Goal: Task Accomplishment & Management: Manage account settings

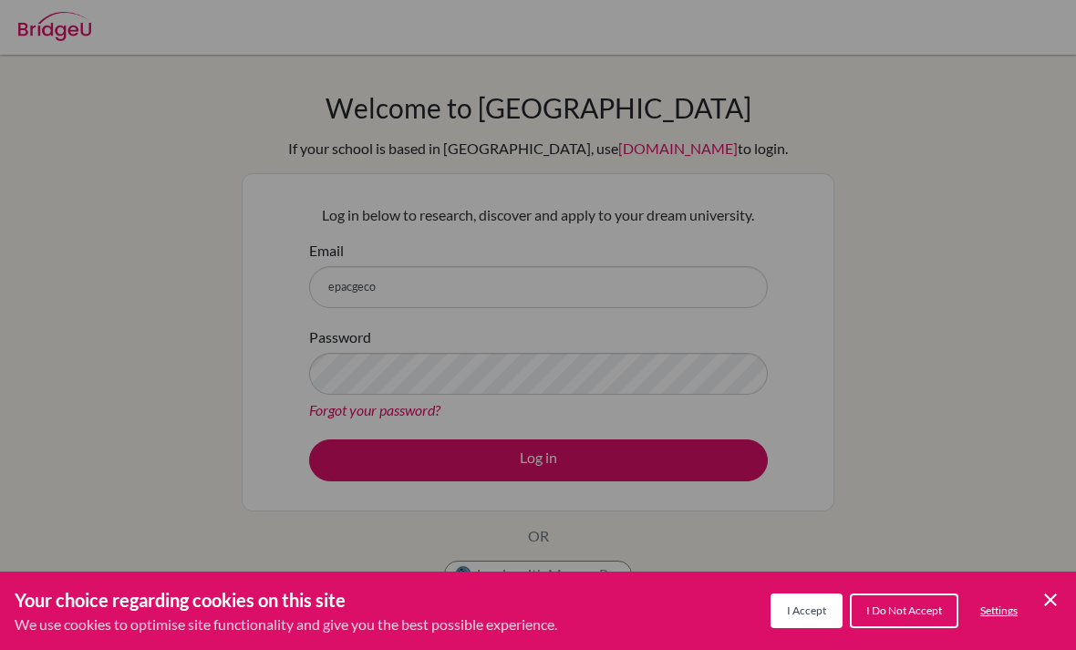
click at [820, 602] on button "I Accept" at bounding box center [806, 610] width 72 height 35
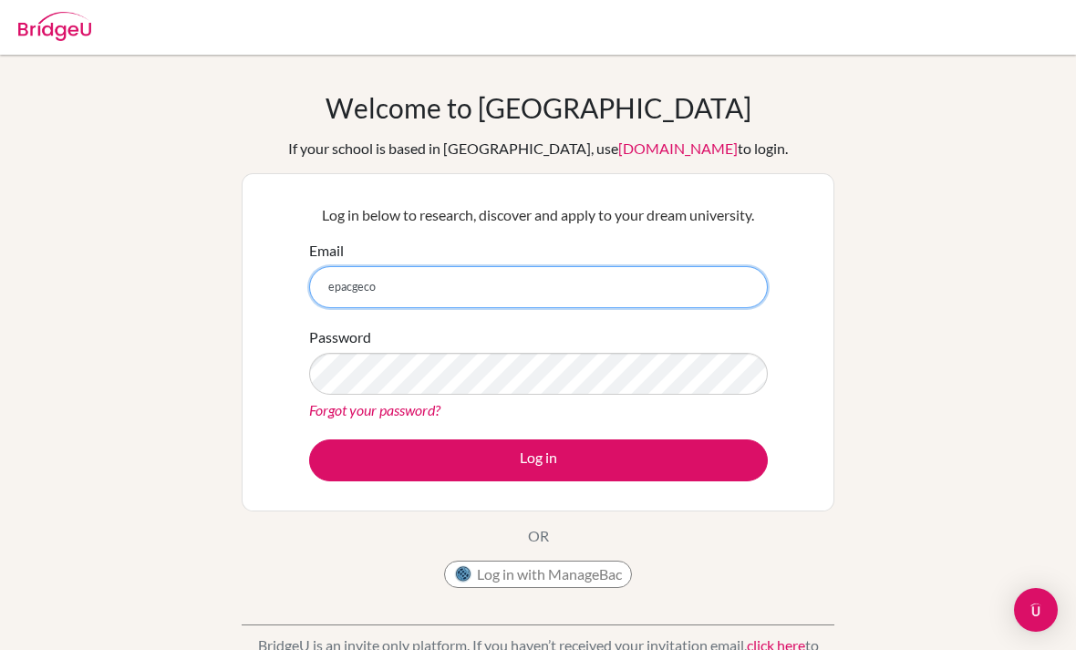
click at [695, 274] on input "epacgeco" at bounding box center [538, 287] width 459 height 42
click at [677, 281] on input "epacgeco" at bounding box center [538, 287] width 459 height 42
click at [686, 290] on input "epacgeco" at bounding box center [538, 287] width 459 height 42
type input "[EMAIL_ADDRESS][DOMAIN_NAME]"
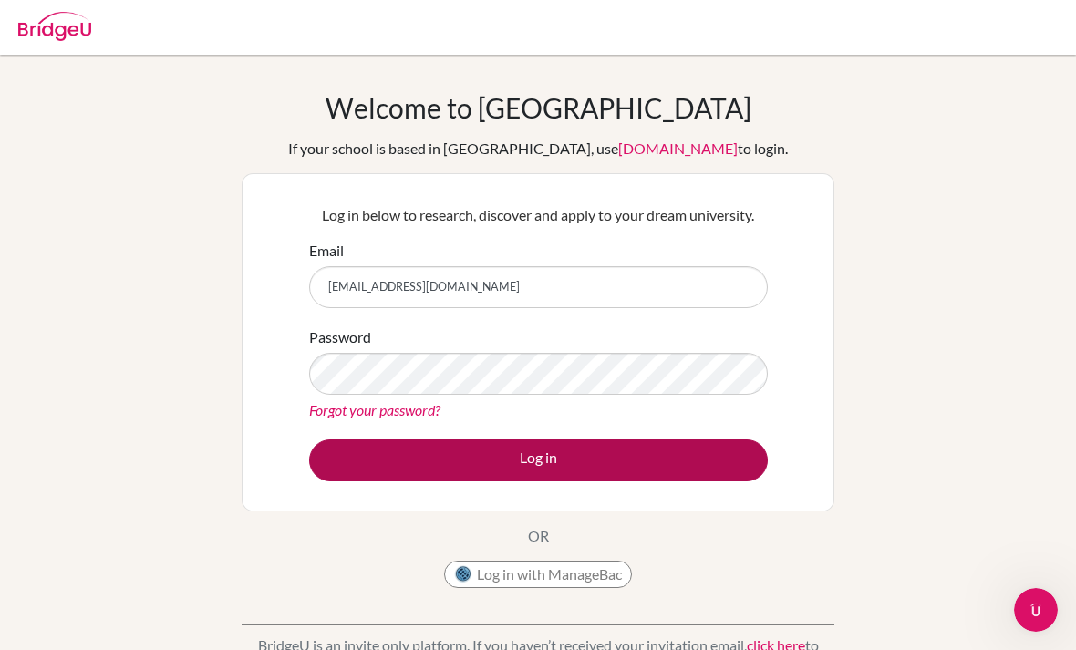
click at [675, 473] on button "Log in" at bounding box center [538, 460] width 459 height 42
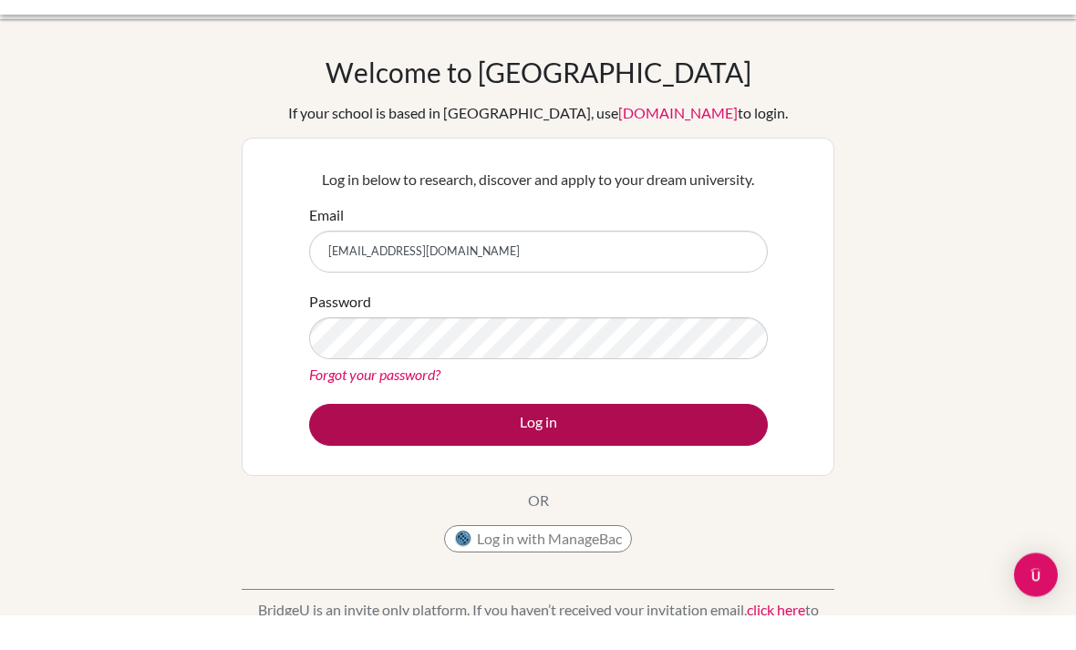
click at [726, 439] on button "Log in" at bounding box center [538, 460] width 459 height 42
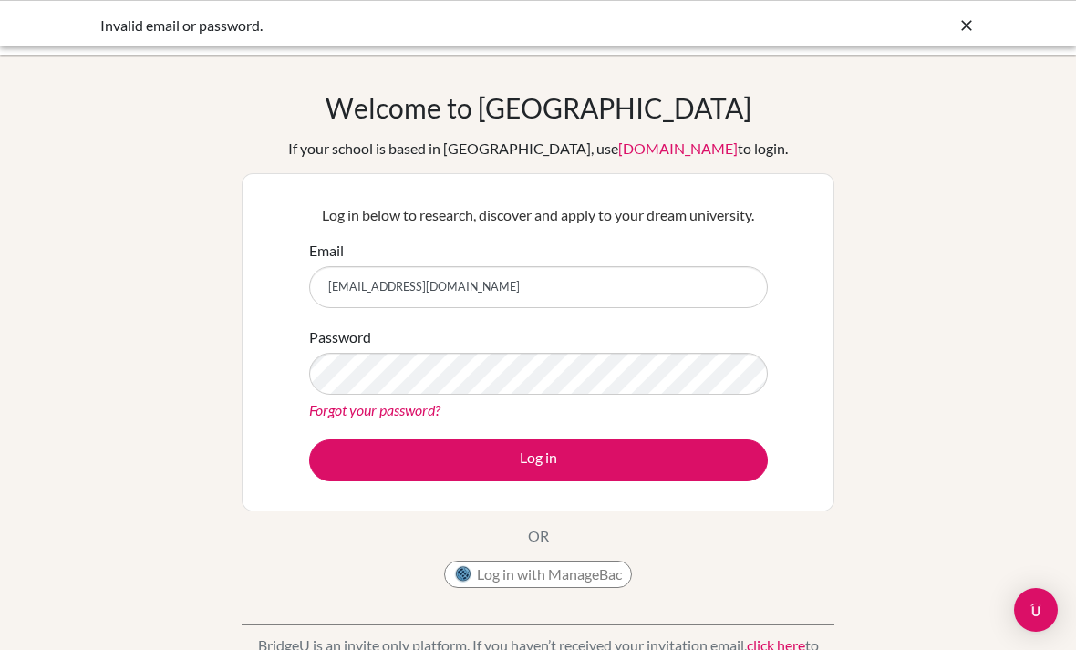
click at [413, 414] on link "Forgot your password?" at bounding box center [374, 409] width 131 height 17
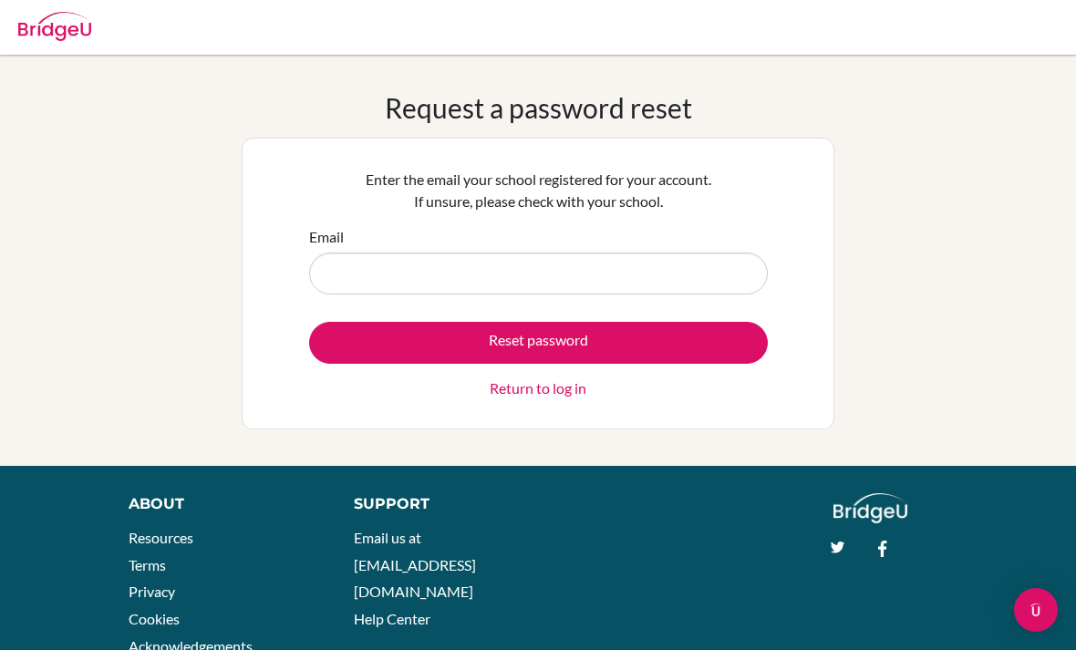
click at [693, 248] on div "Email" at bounding box center [538, 260] width 459 height 68
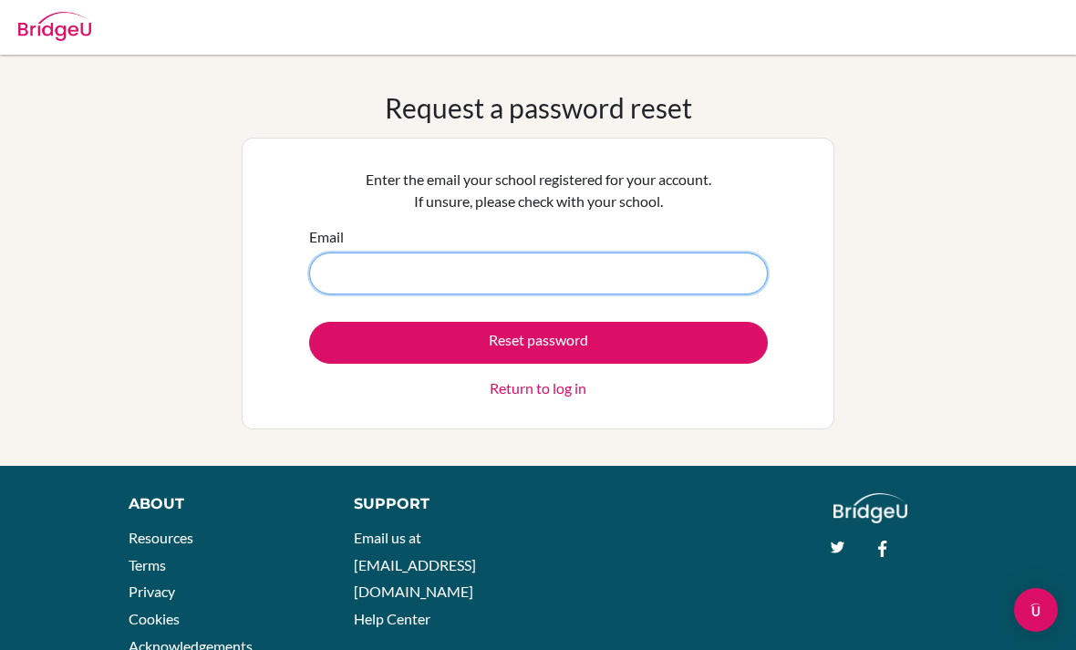
click at [569, 275] on input "Email" at bounding box center [538, 274] width 459 height 42
type input "[EMAIL_ADDRESS][DOMAIN_NAME]"
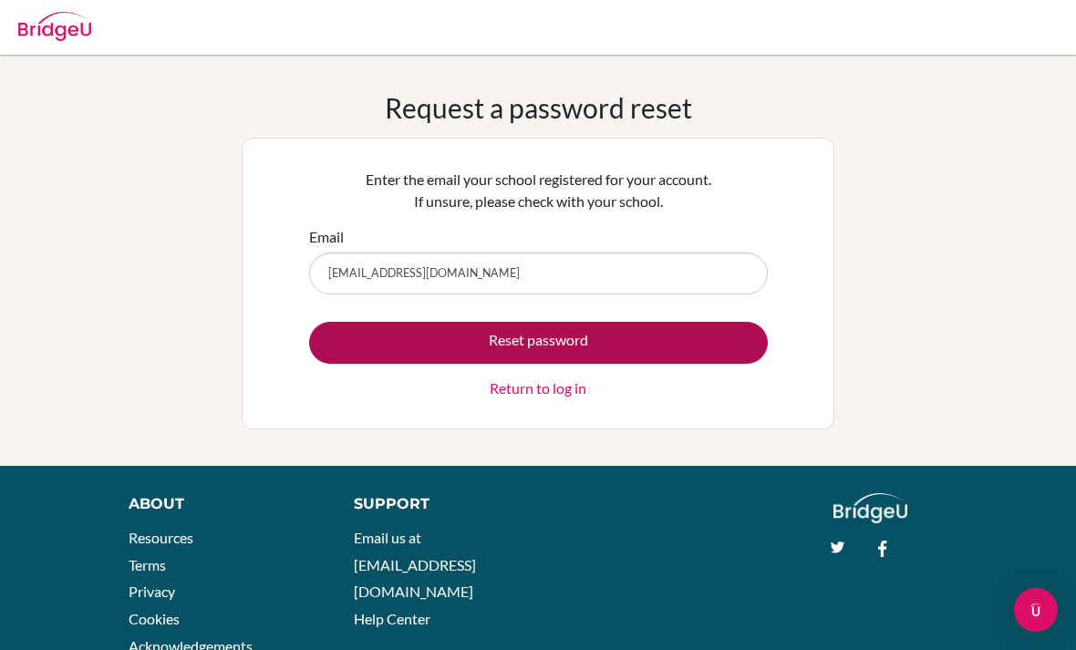
click at [604, 341] on button "Reset password" at bounding box center [538, 343] width 459 height 42
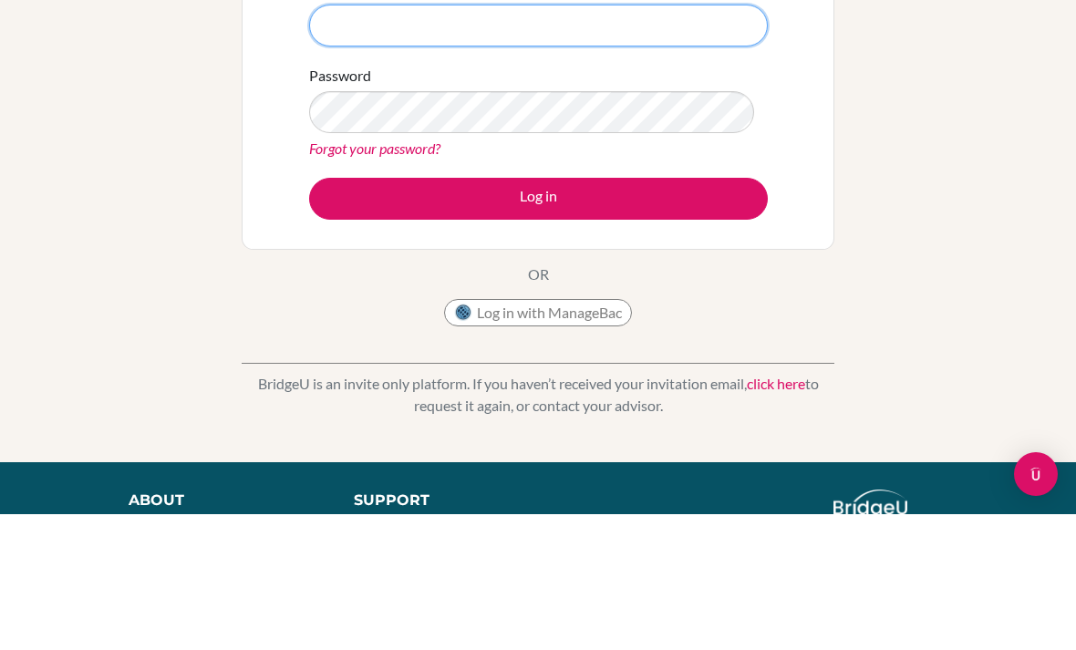
scroll to position [136, 0]
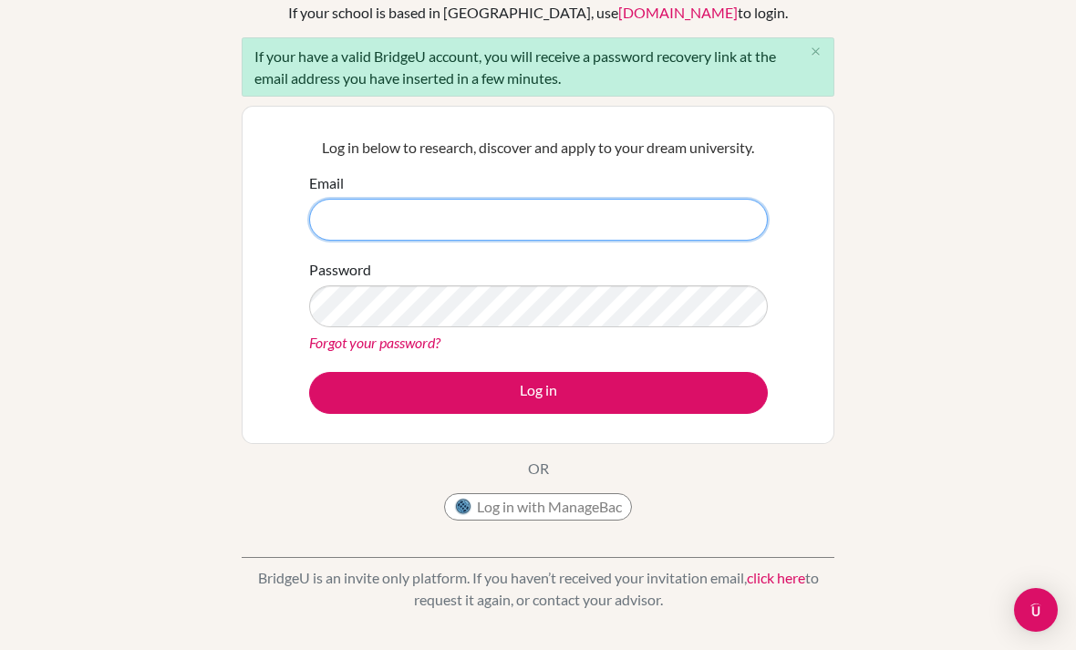
click at [727, 212] on input "Email" at bounding box center [538, 220] width 459 height 42
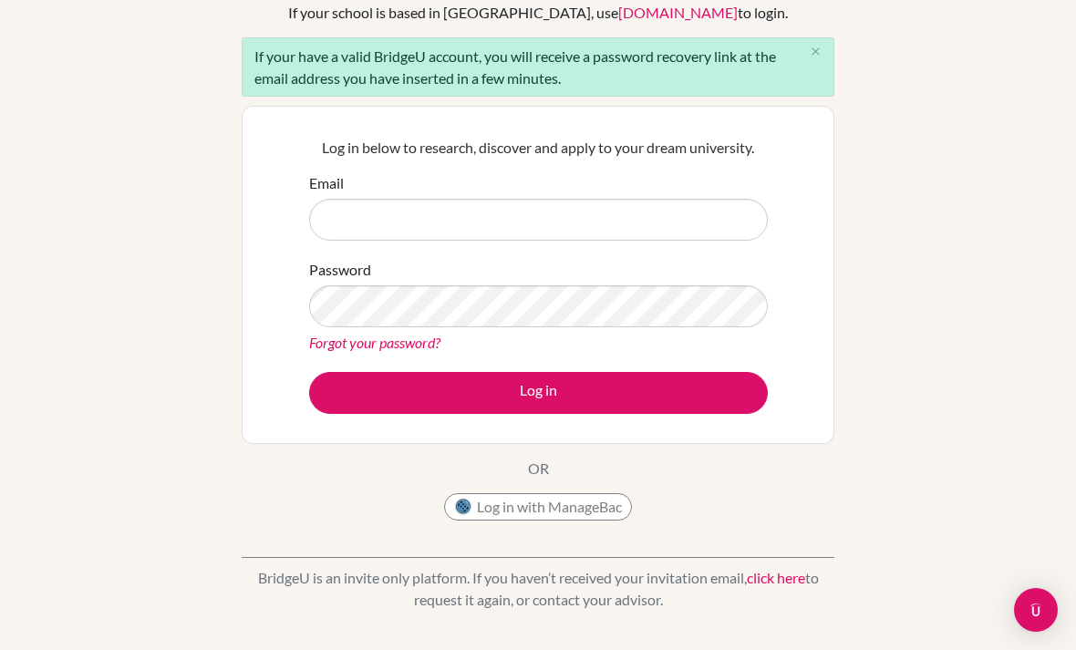
click at [407, 338] on link "Forgot your password?" at bounding box center [374, 342] width 131 height 17
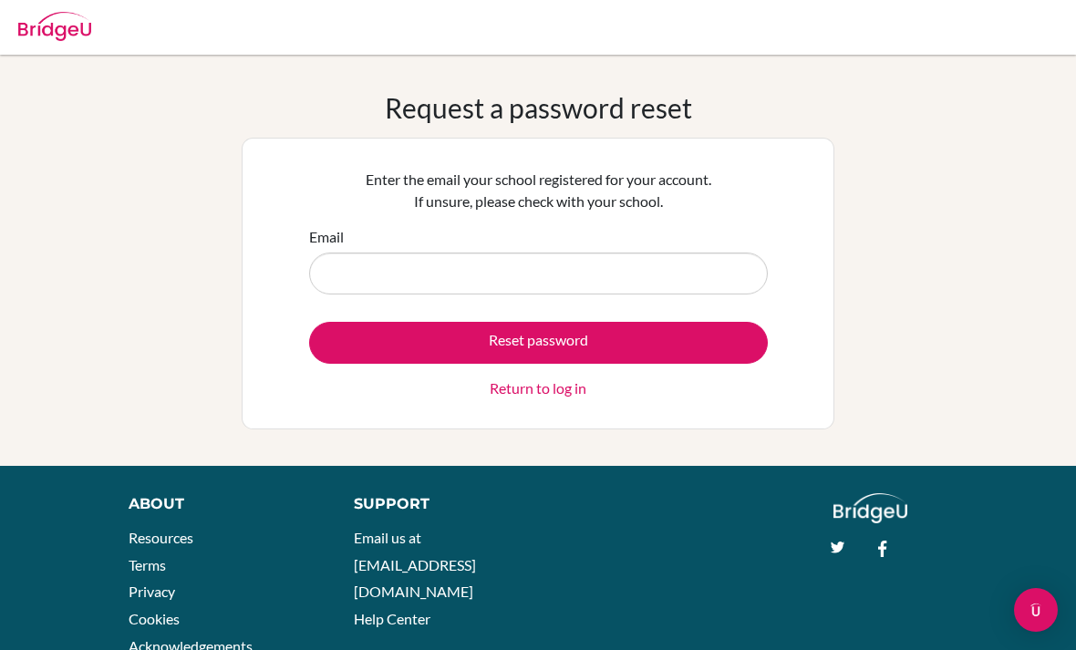
click at [624, 273] on input "Email" at bounding box center [538, 274] width 459 height 42
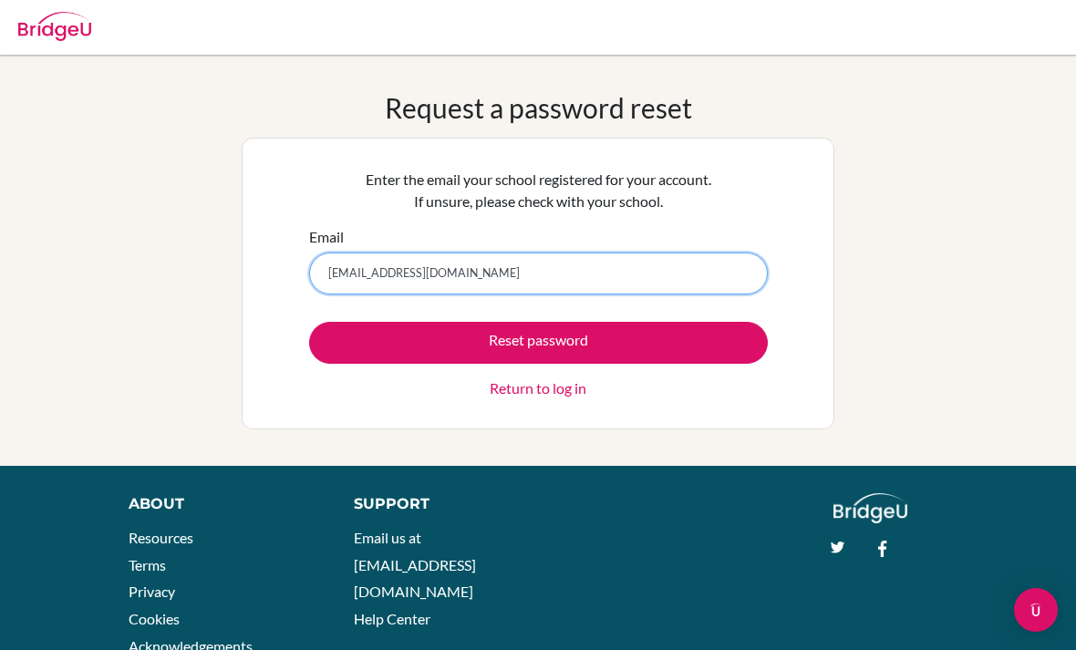
click at [406, 273] on input "[EMAIL_ADDRESS][DOMAIN_NAME]" at bounding box center [538, 274] width 459 height 42
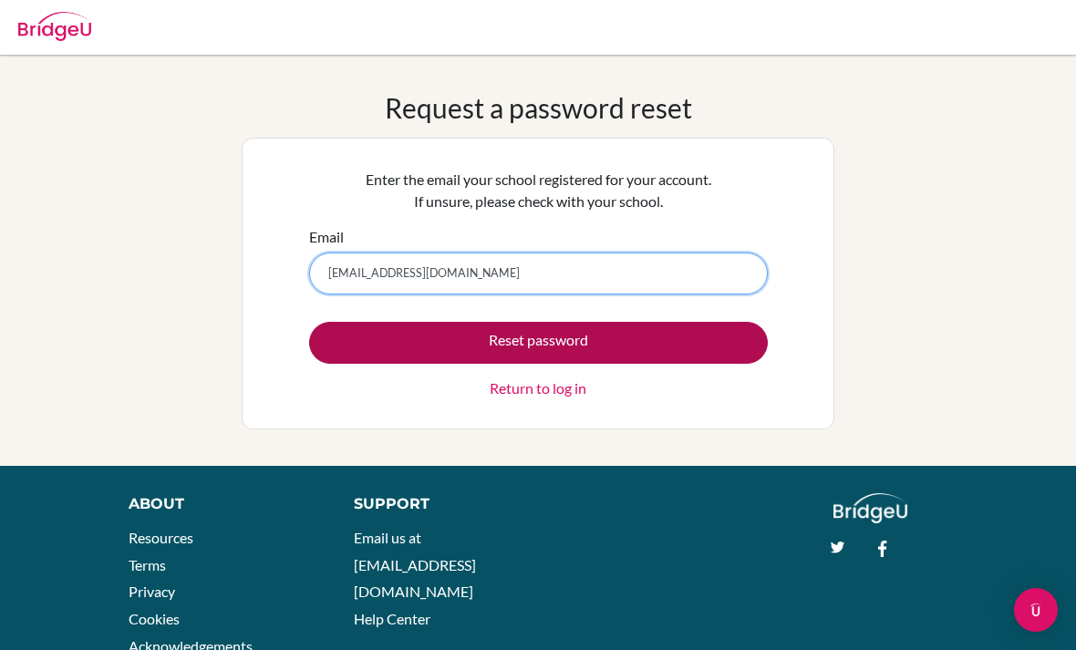
type input "[EMAIL_ADDRESS][DOMAIN_NAME]"
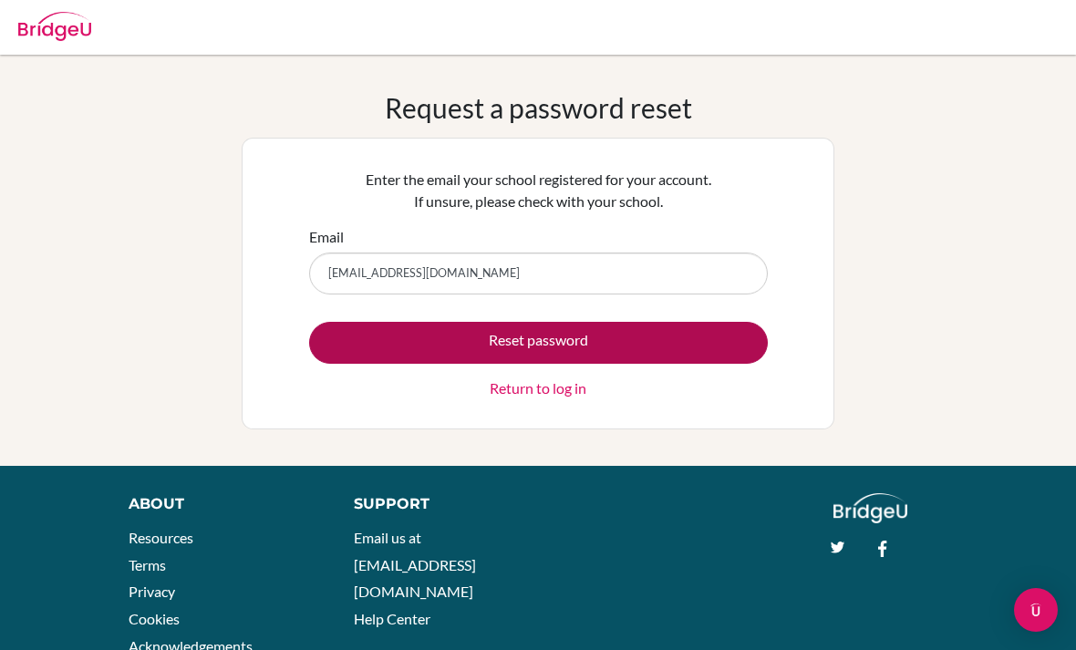
click at [414, 335] on button "Reset password" at bounding box center [538, 343] width 459 height 42
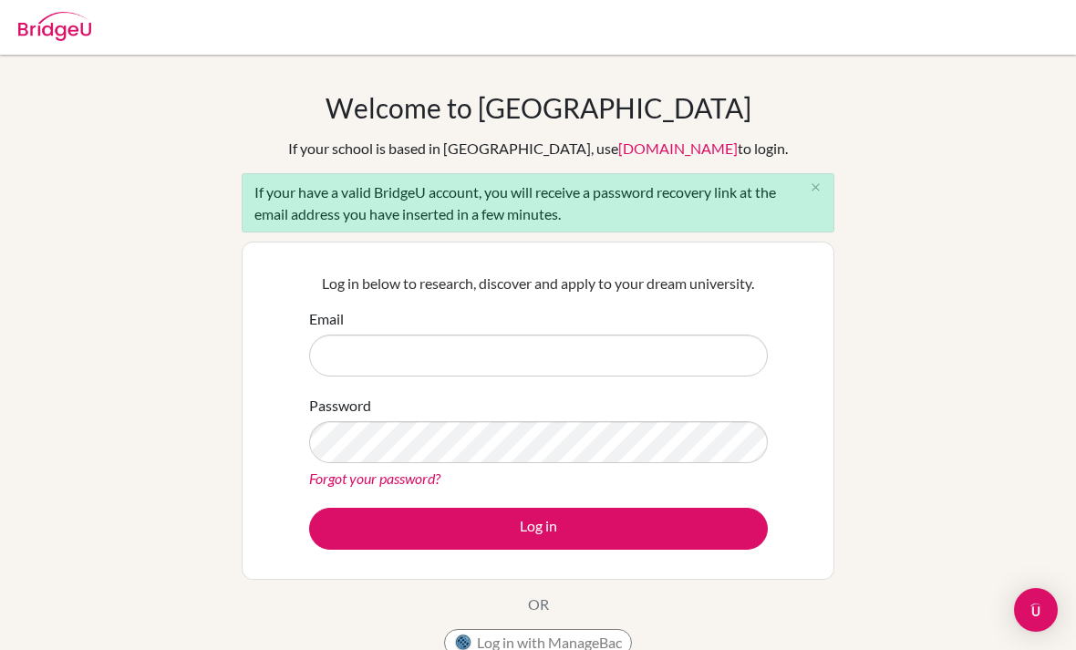
scroll to position [194, 0]
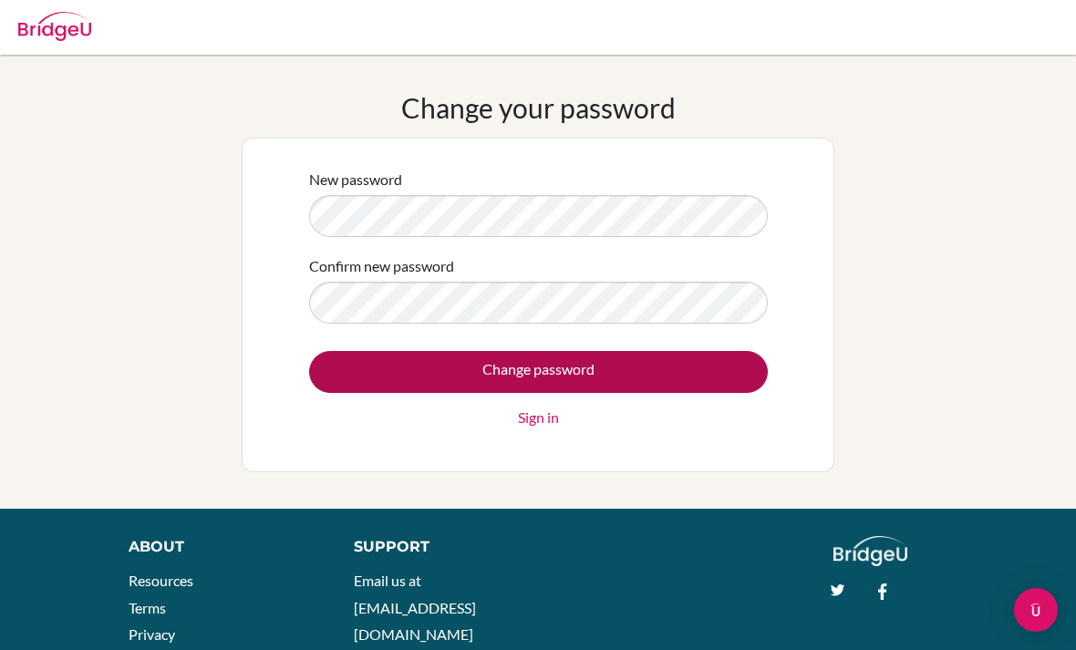
click at [573, 360] on input "Change password" at bounding box center [538, 372] width 459 height 42
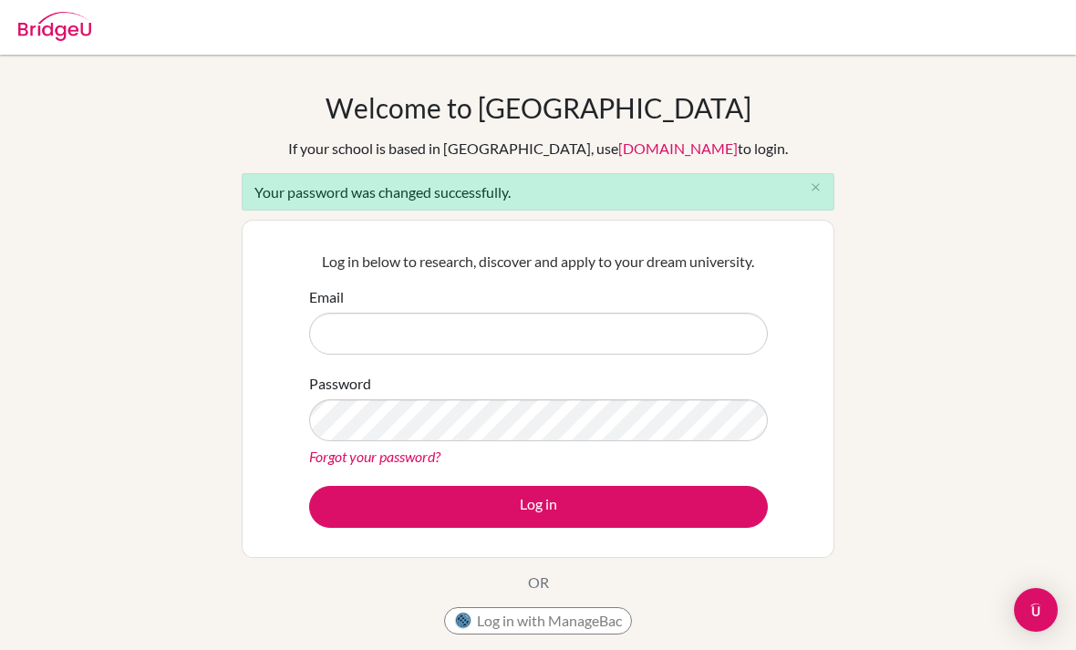
scroll to position [20, 0]
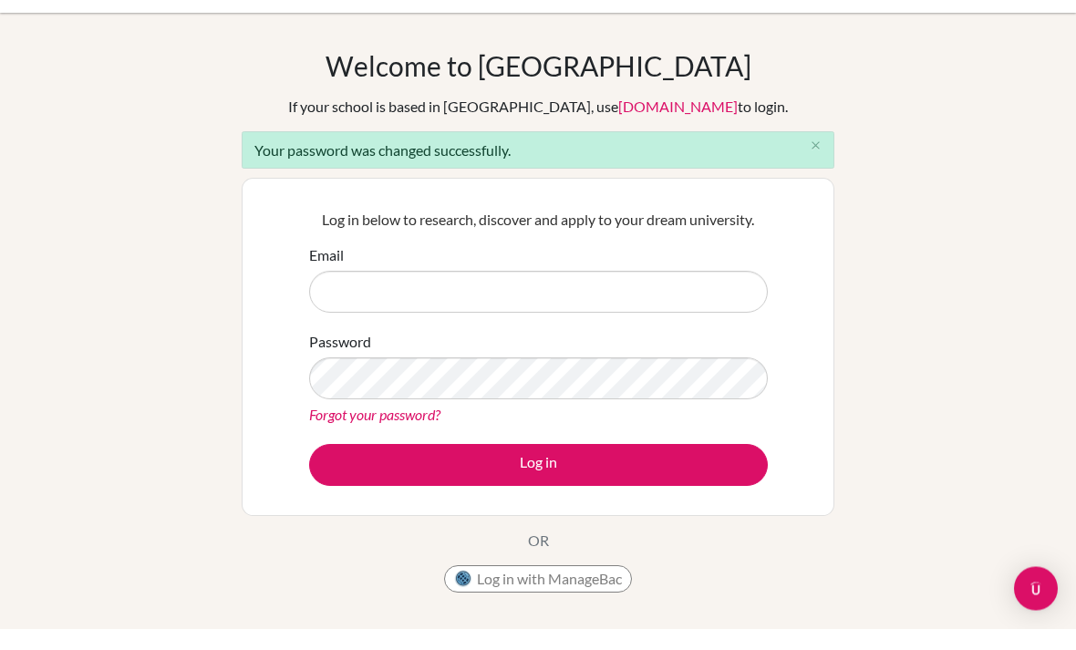
click at [593, 311] on input "Email" at bounding box center [538, 314] width 459 height 42
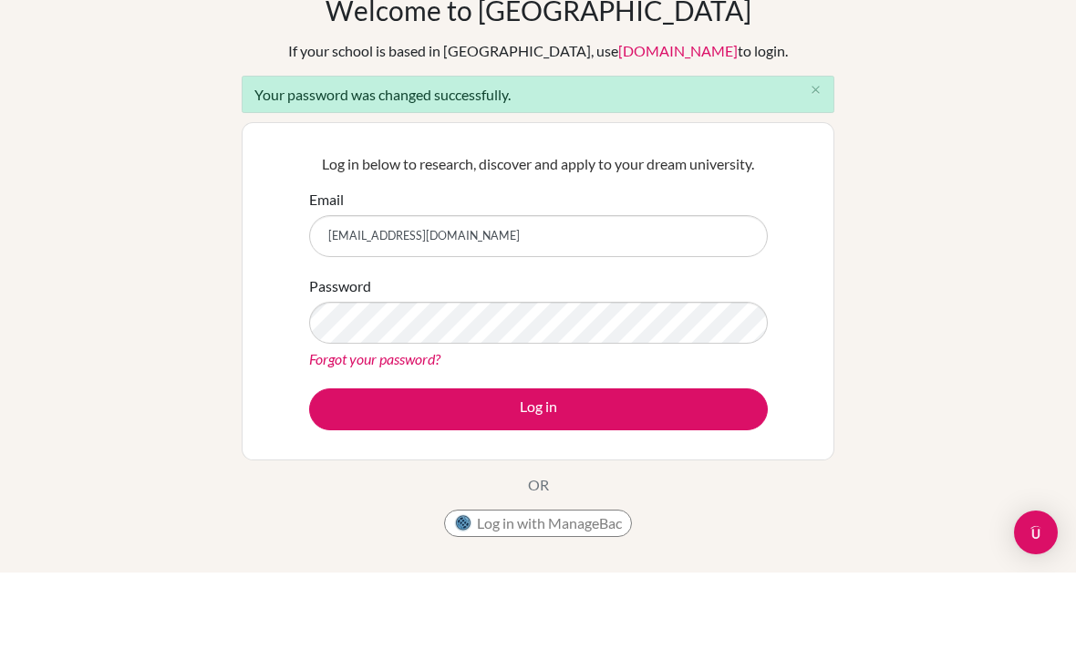
type input "[EMAIL_ADDRESS][DOMAIN_NAME]"
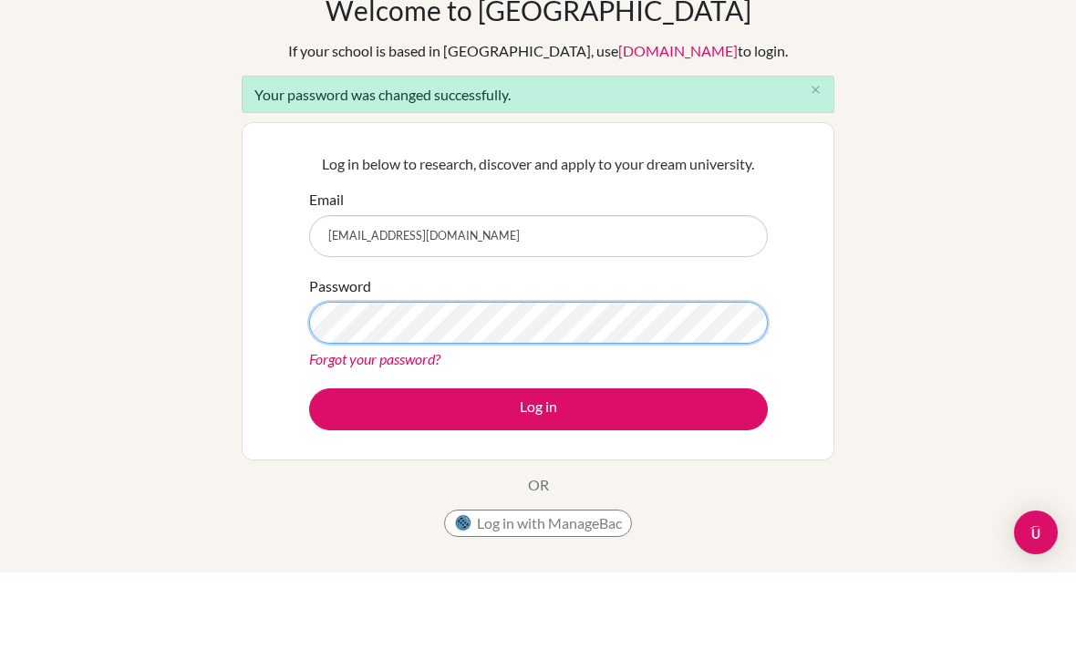
scroll to position [77, 0]
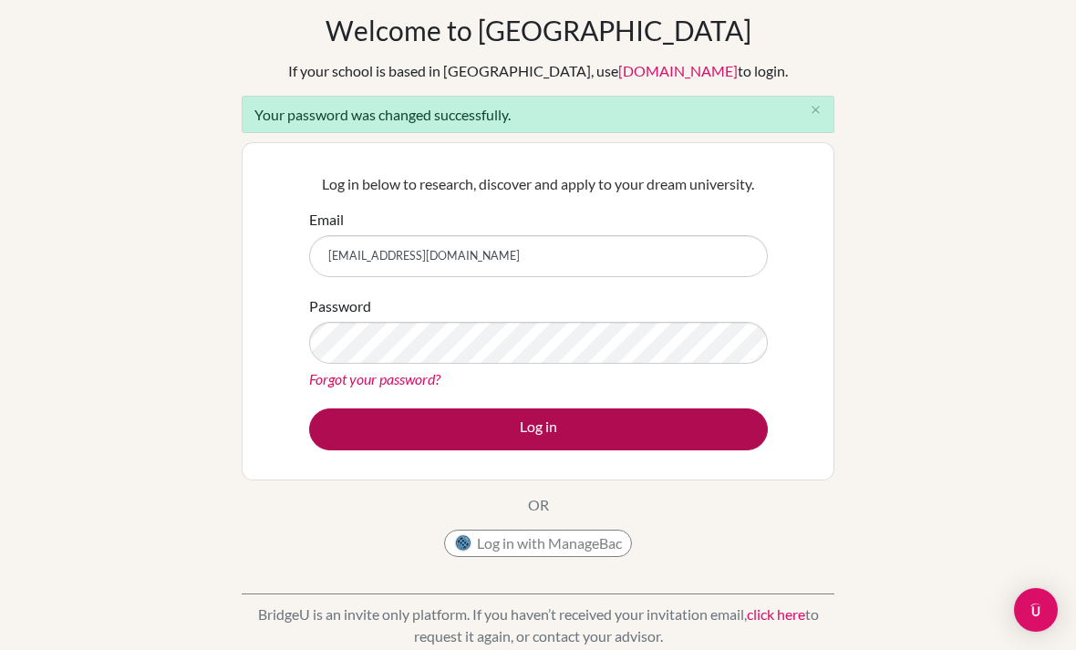
click at [735, 436] on button "Log in" at bounding box center [538, 429] width 459 height 42
